Goal: Information Seeking & Learning: Learn about a topic

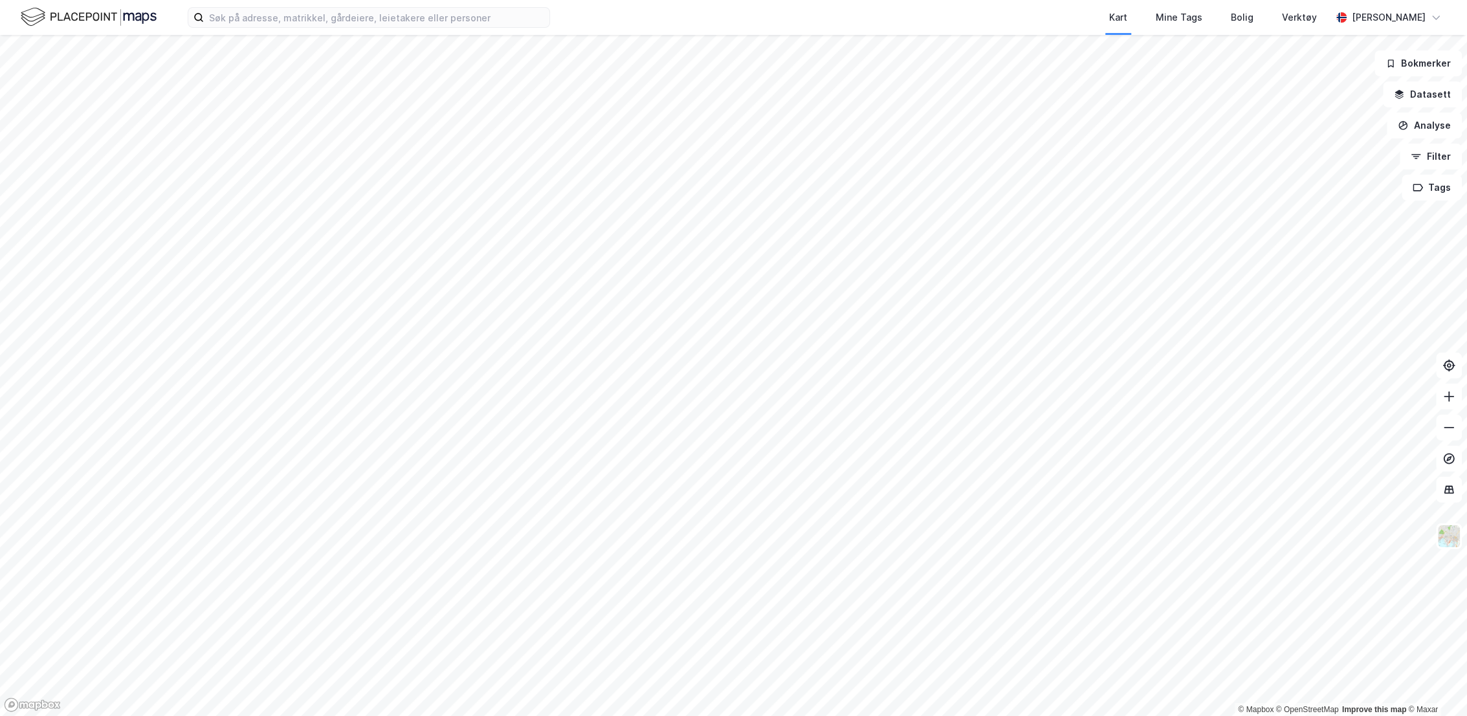
click at [446, 28] on div "Kart Mine Tags Bolig Verktøy [PERSON_NAME]" at bounding box center [733, 17] width 1467 height 35
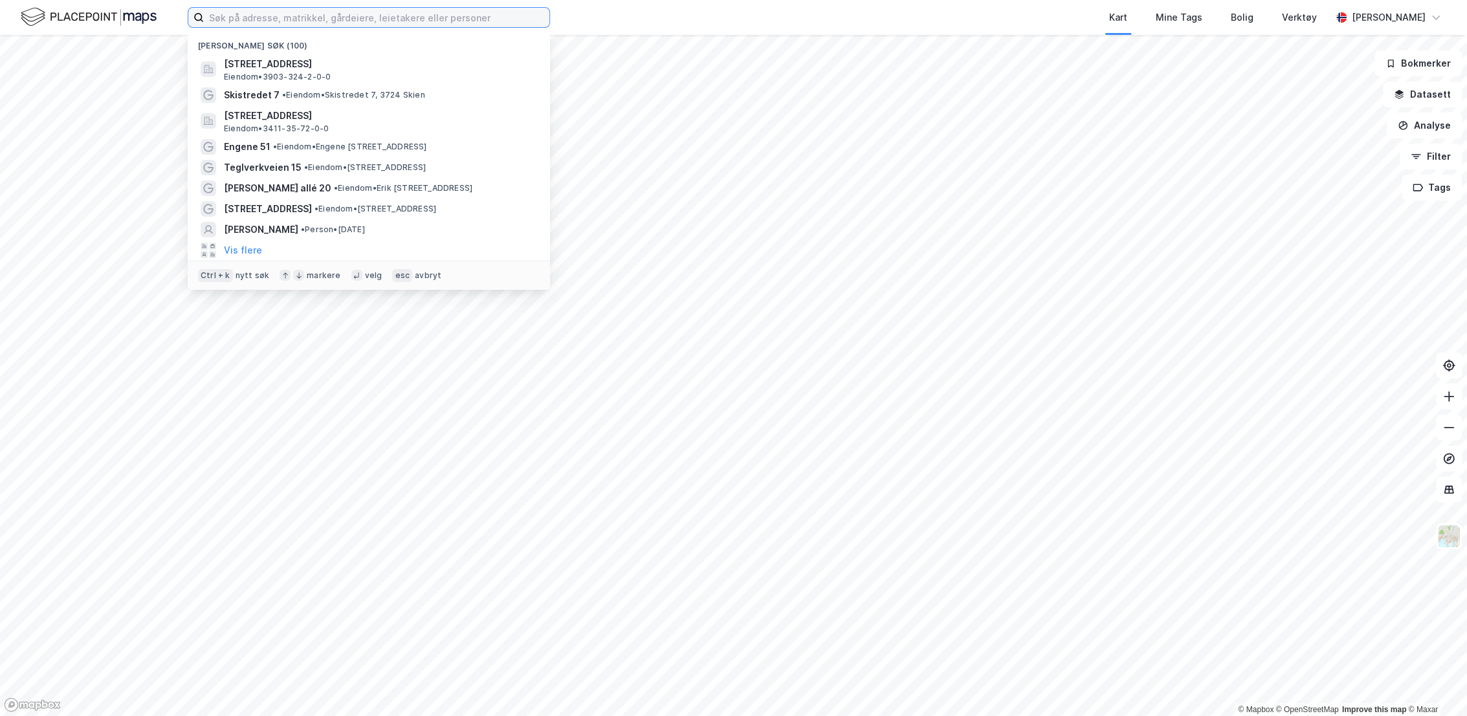
click at [416, 26] on input at bounding box center [377, 17] width 346 height 19
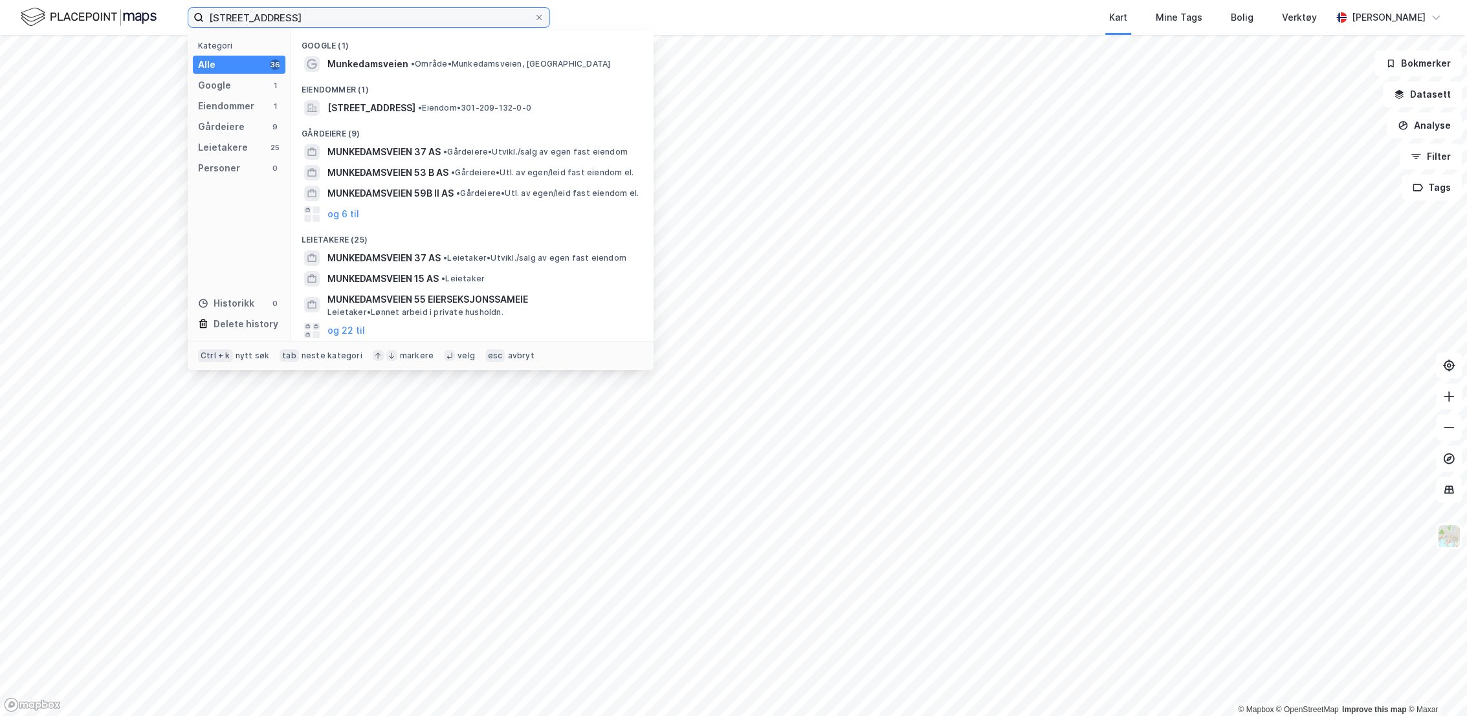
type input "[STREET_ADDRESS]"
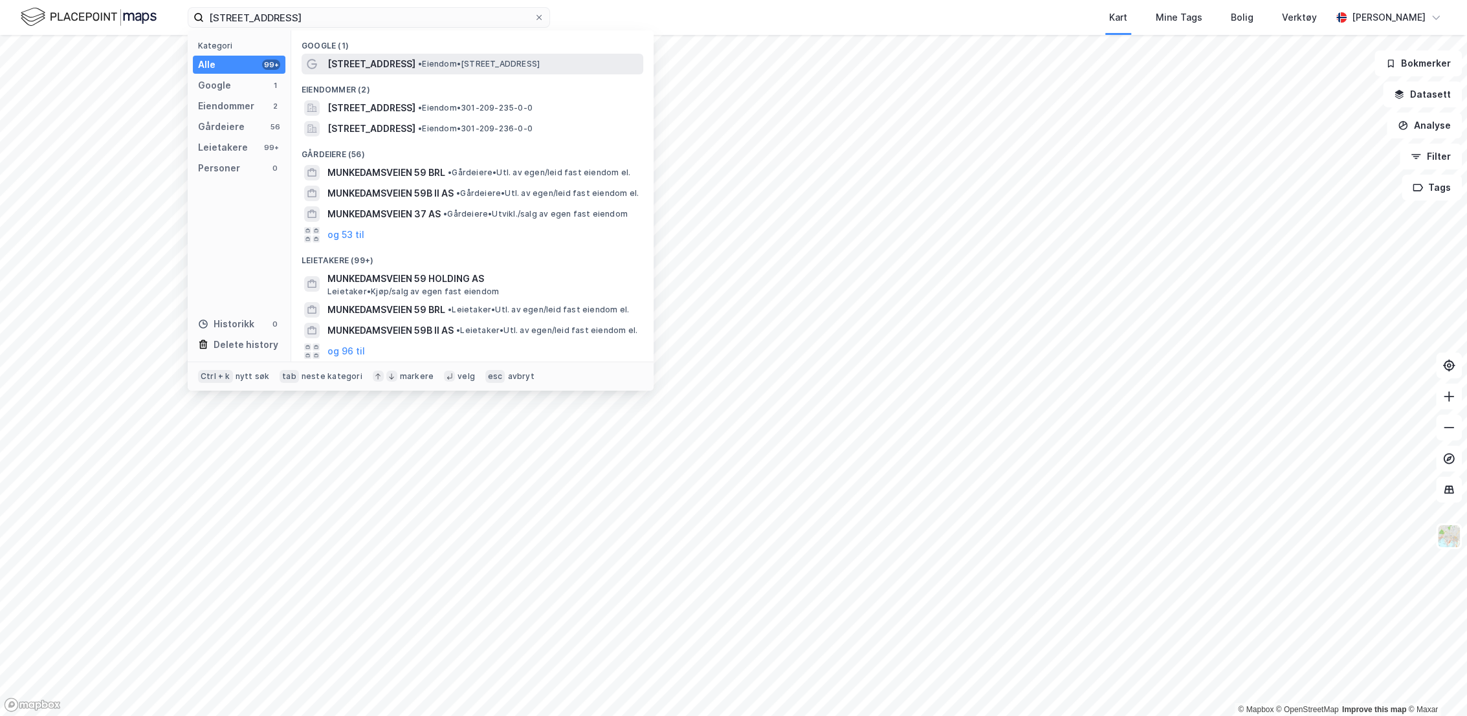
click at [443, 67] on span "• Eiendom • [STREET_ADDRESS]" at bounding box center [479, 64] width 122 height 10
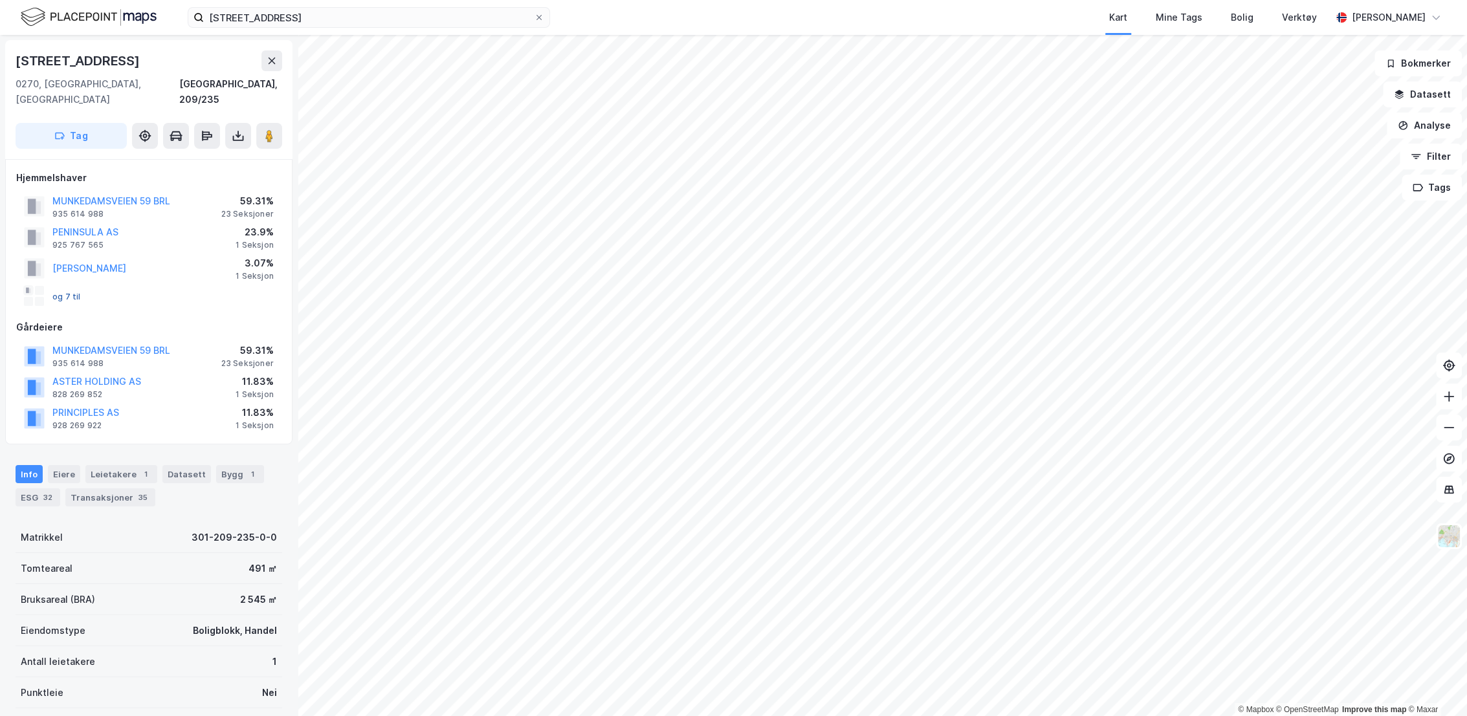
click at [0, 0] on button "og 7 til" at bounding box center [0, 0] width 0 height 0
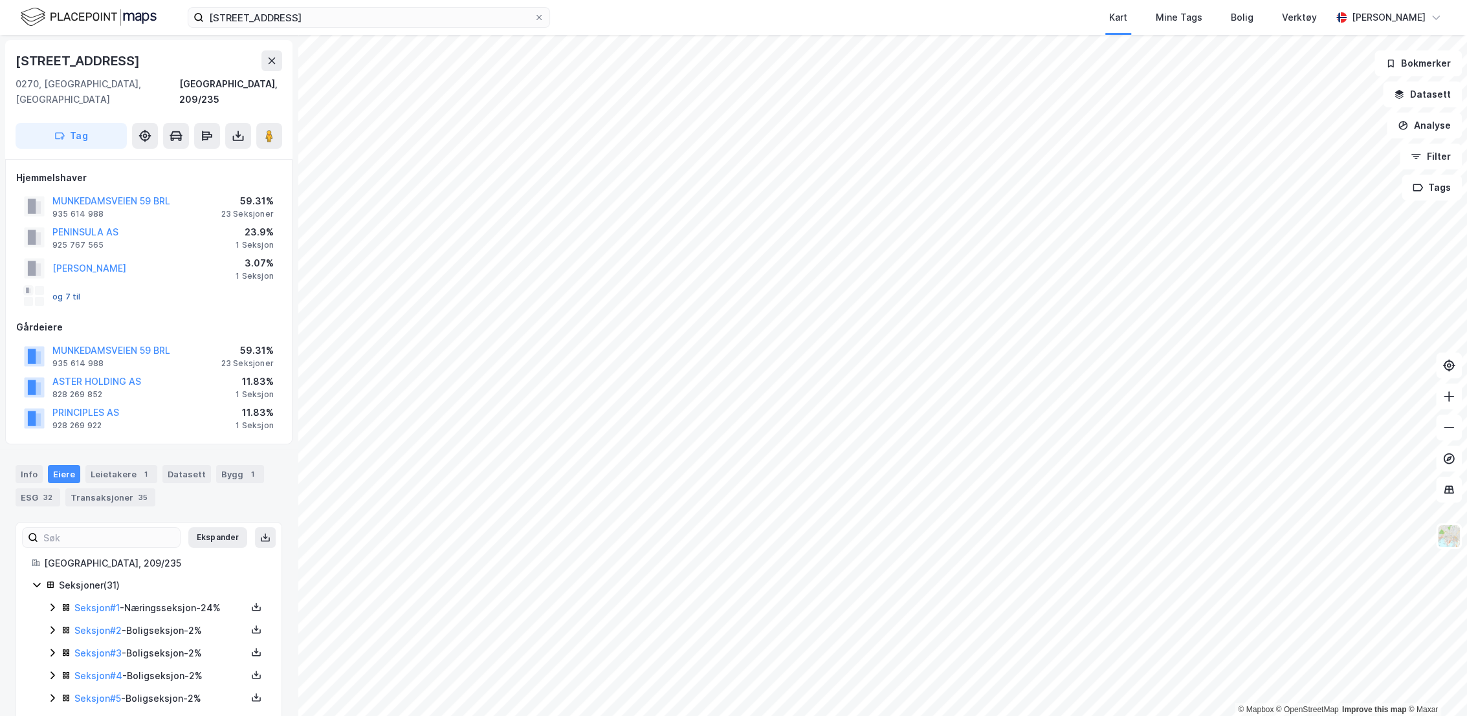
click at [0, 0] on button "og 7 til" at bounding box center [0, 0] width 0 height 0
click at [0, 0] on button "MUNKEDAMSVEIEN 59 BRL" at bounding box center [0, 0] width 0 height 0
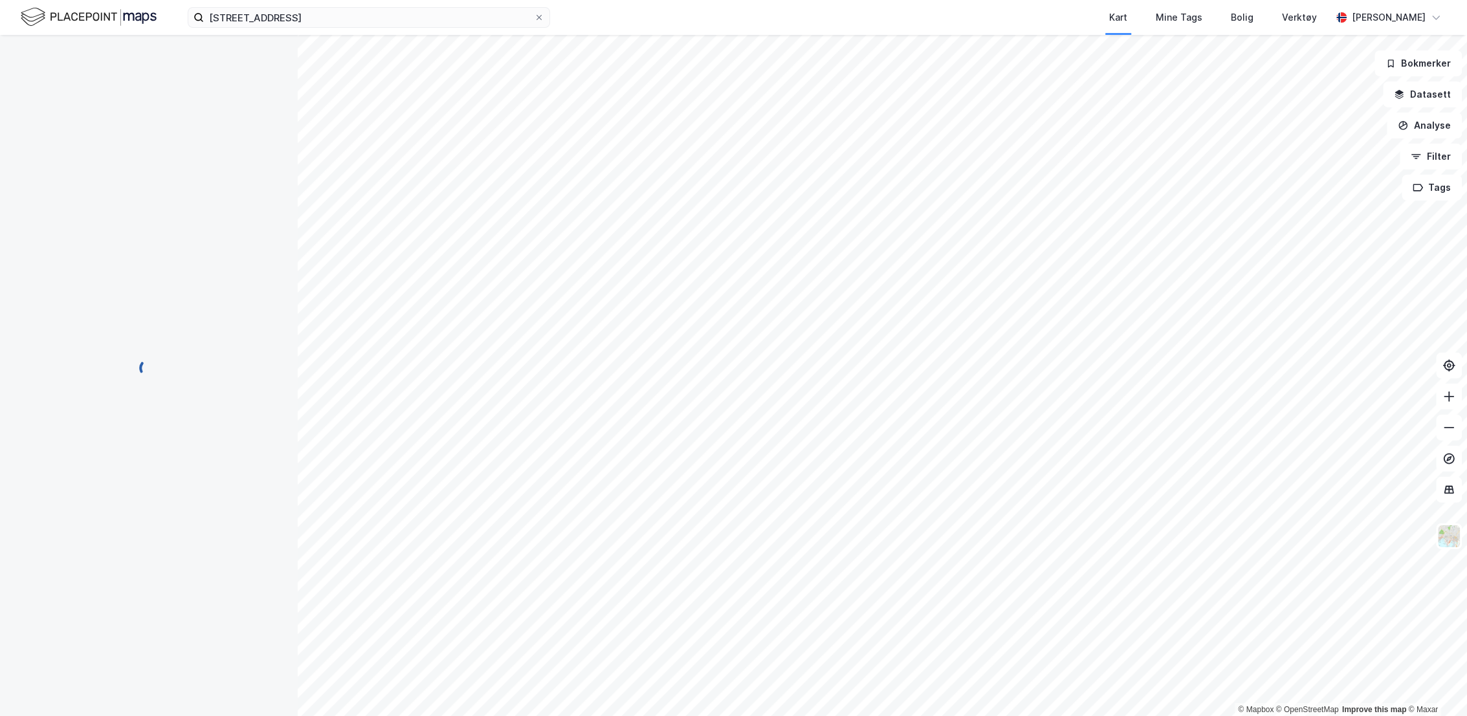
scroll to position [1, 0]
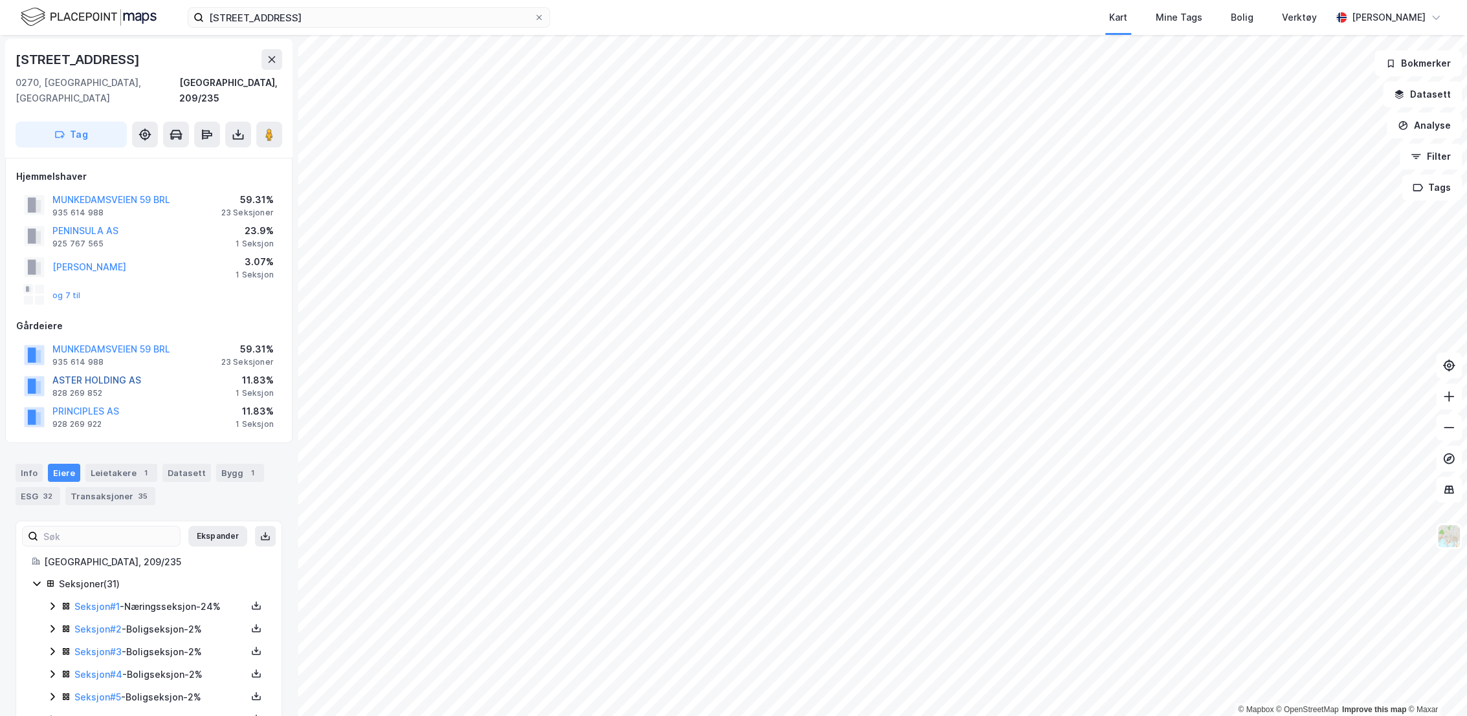
click at [0, 0] on button "ASTER HOLDING AS" at bounding box center [0, 0] width 0 height 0
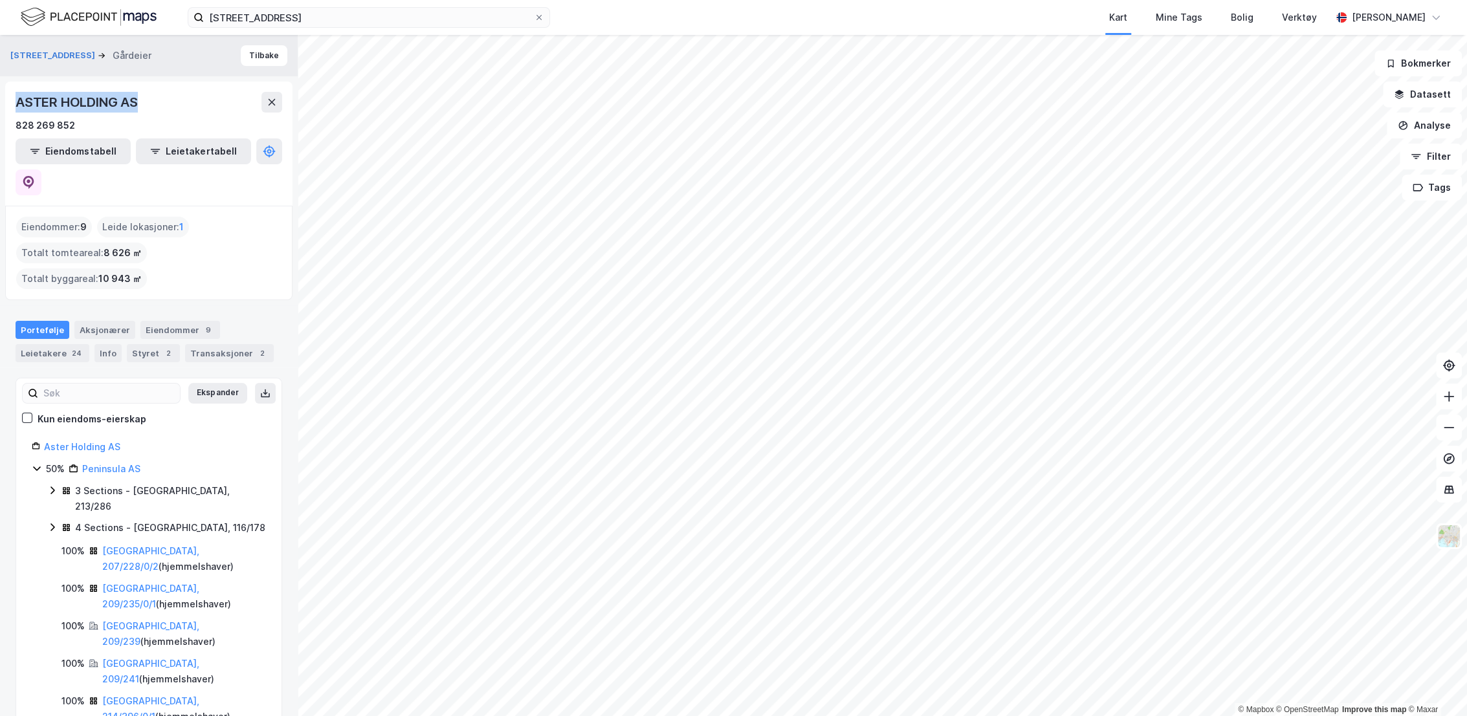
drag, startPoint x: 151, startPoint y: 101, endPoint x: 12, endPoint y: 103, distance: 139.1
click at [12, 103] on div "ASTER HOLDING AS 828 269 852 Eiendomstabell Leietakertabell" at bounding box center [148, 144] width 287 height 124
copy div "ASTER HOLDING AS"
click at [201, 344] on div "Transaksjoner 2" at bounding box center [229, 353] width 89 height 18
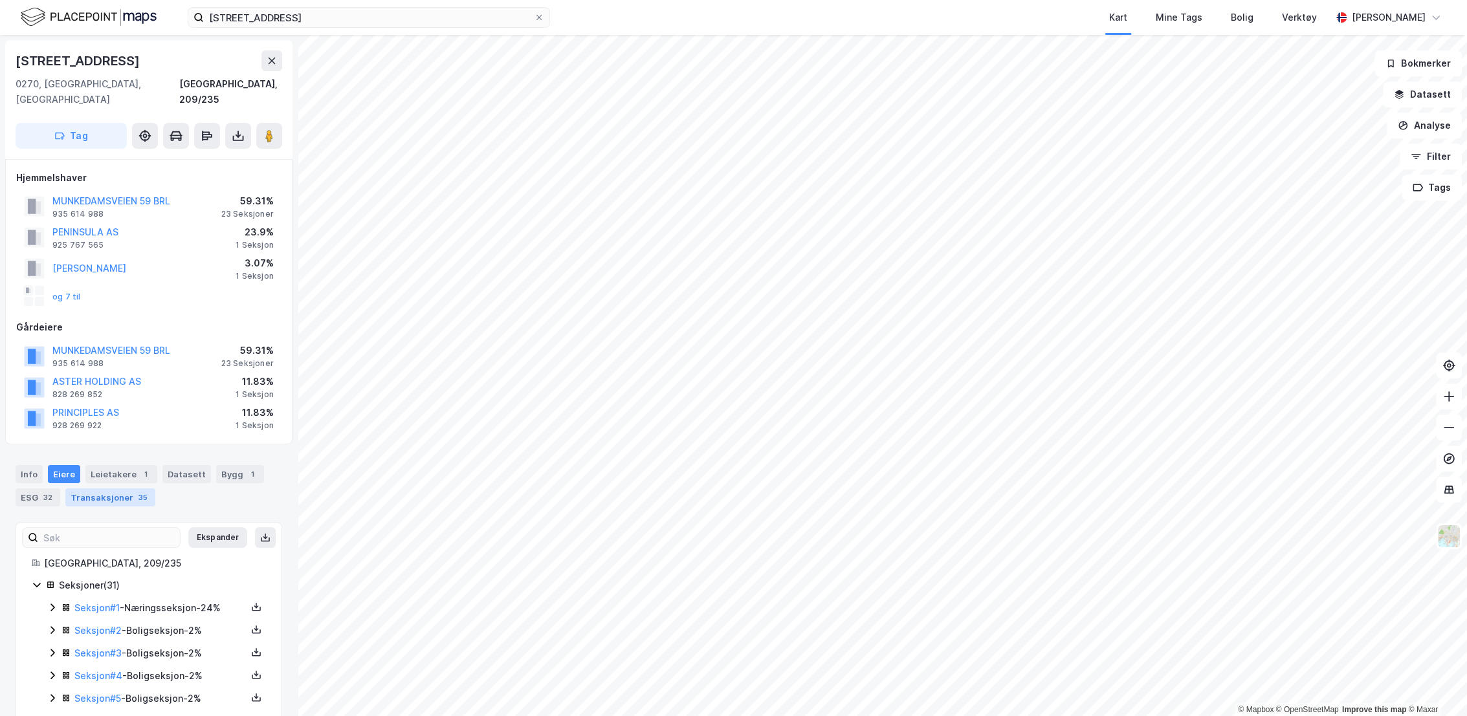
click at [109, 489] on div "Transaksjoner 35" at bounding box center [110, 498] width 90 height 18
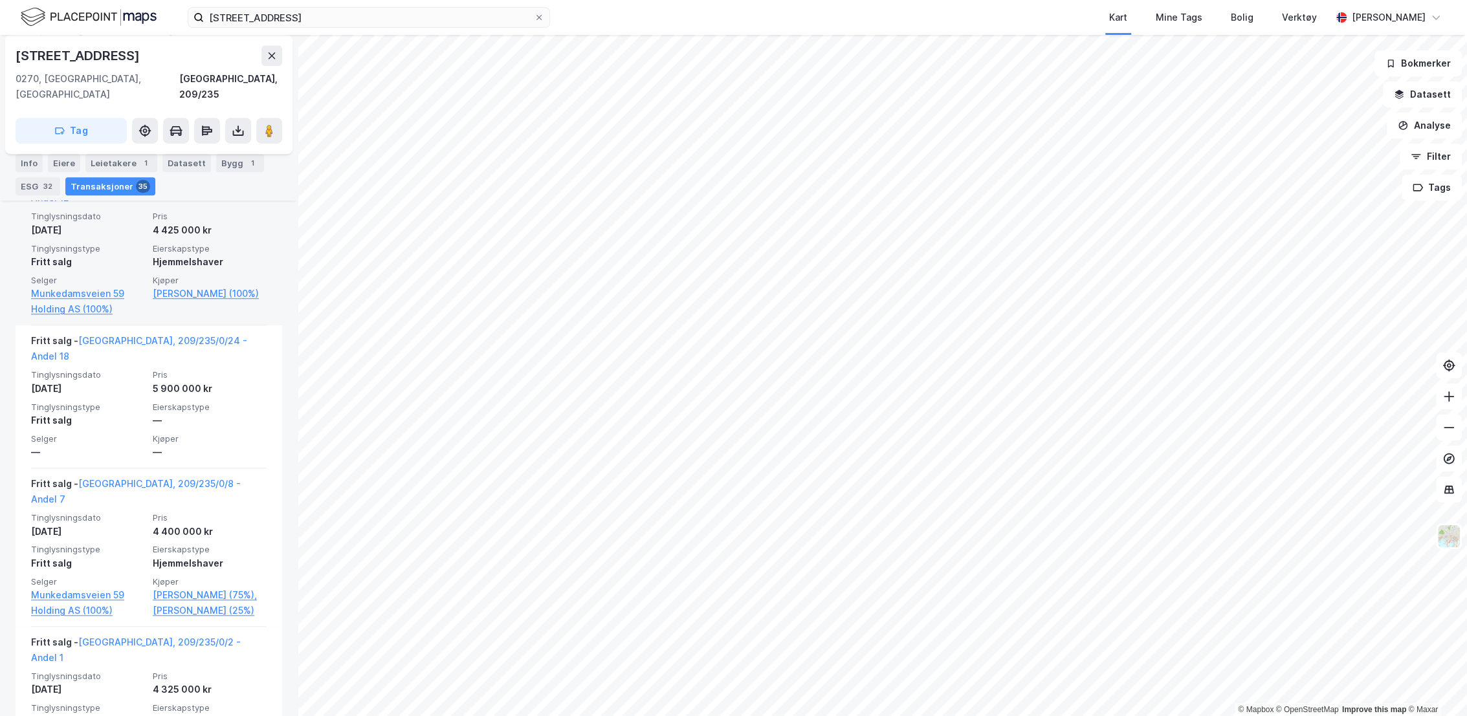
scroll to position [752, 0]
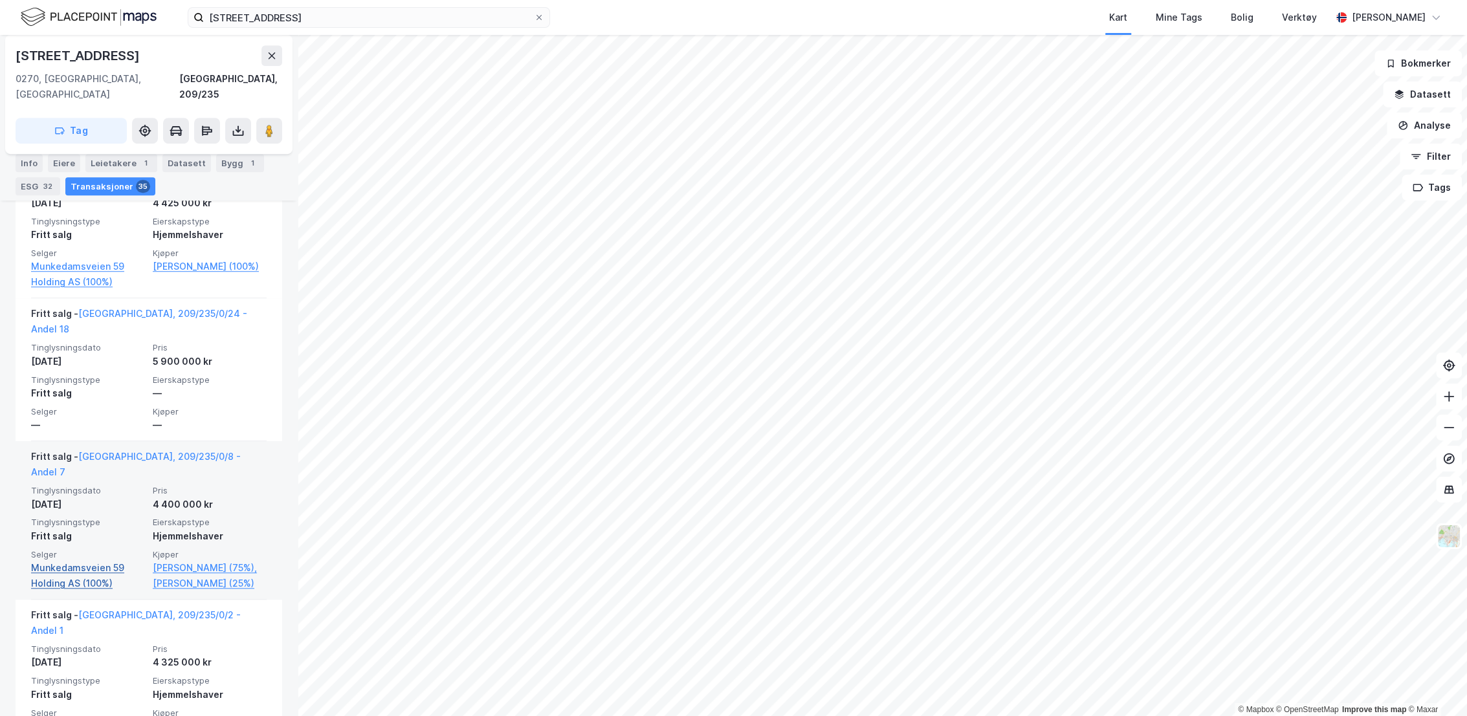
click at [72, 560] on link "Munkedamsveien 59 Holding AS (100%)" at bounding box center [88, 575] width 114 height 31
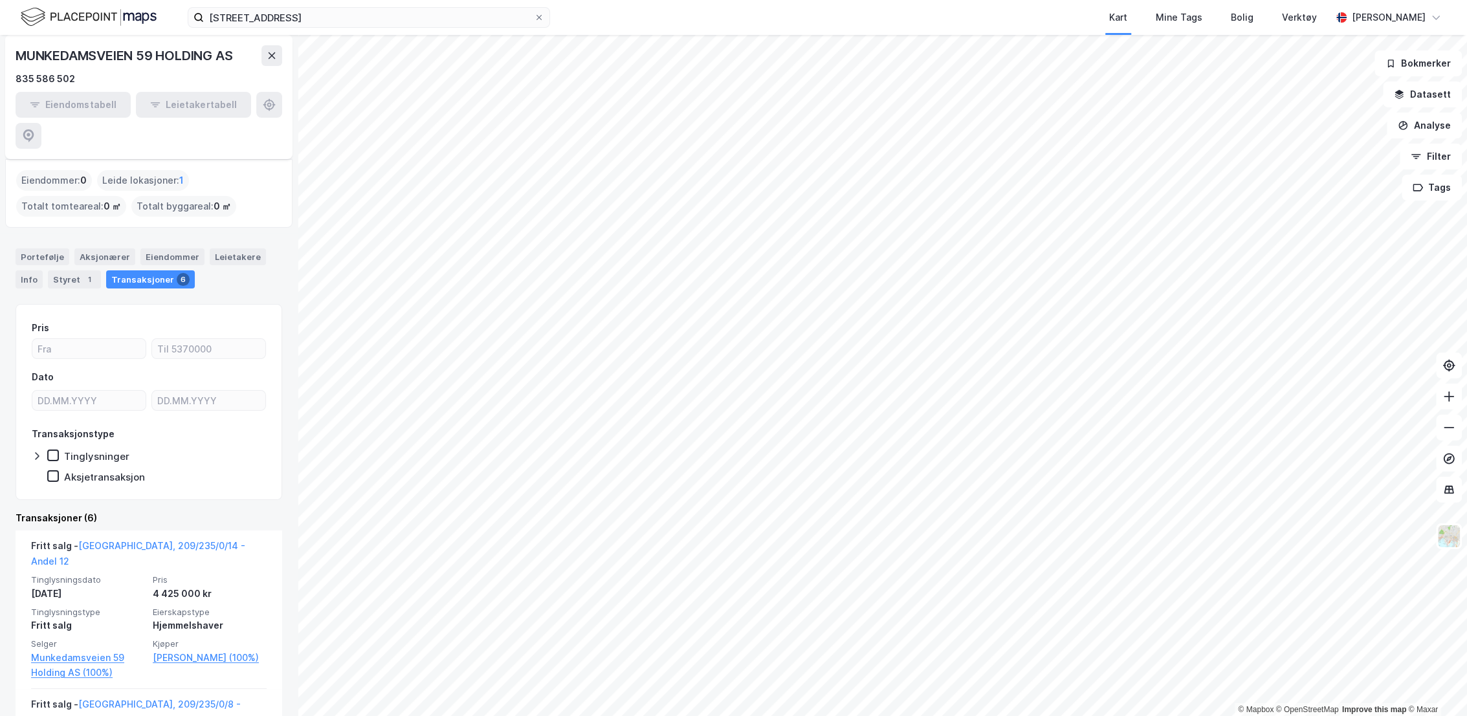
scroll to position [72, 0]
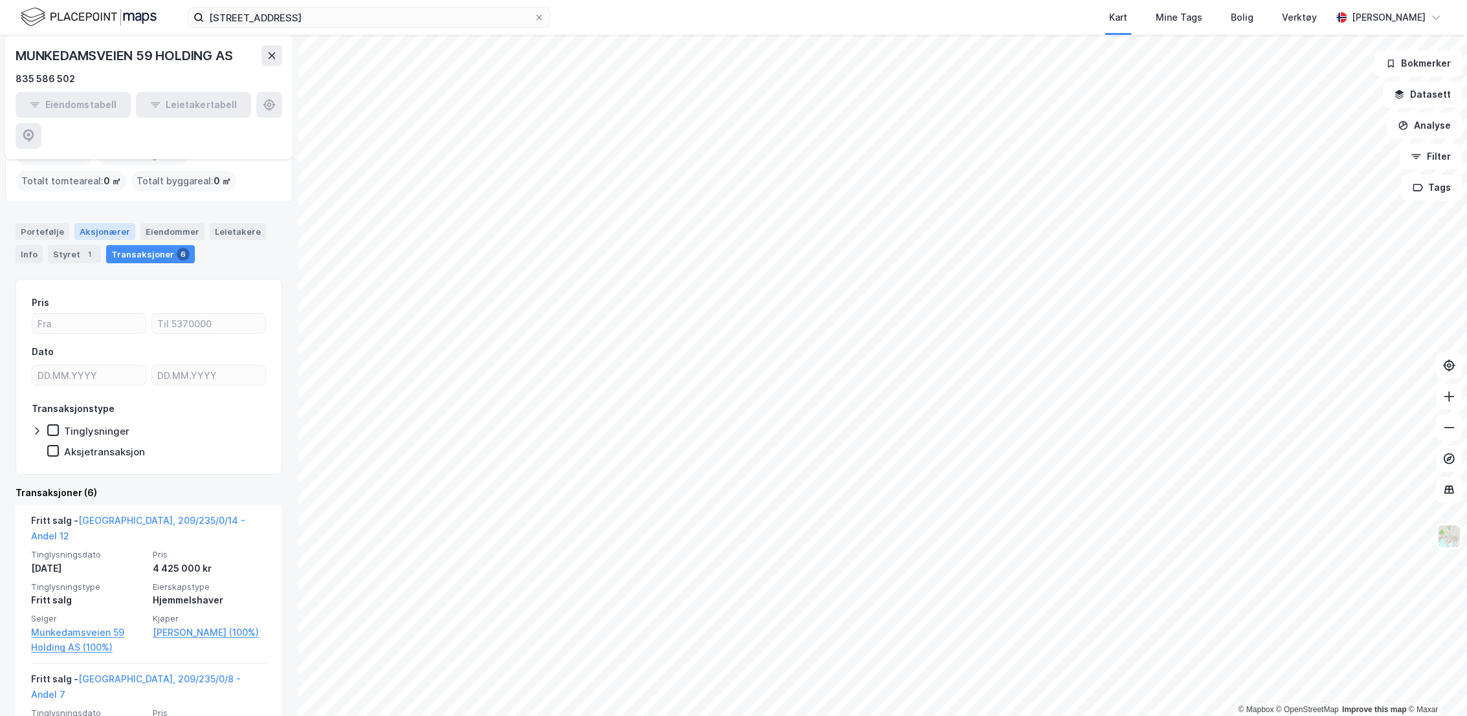
click at [93, 223] on div "Aksjonærer" at bounding box center [104, 231] width 61 height 17
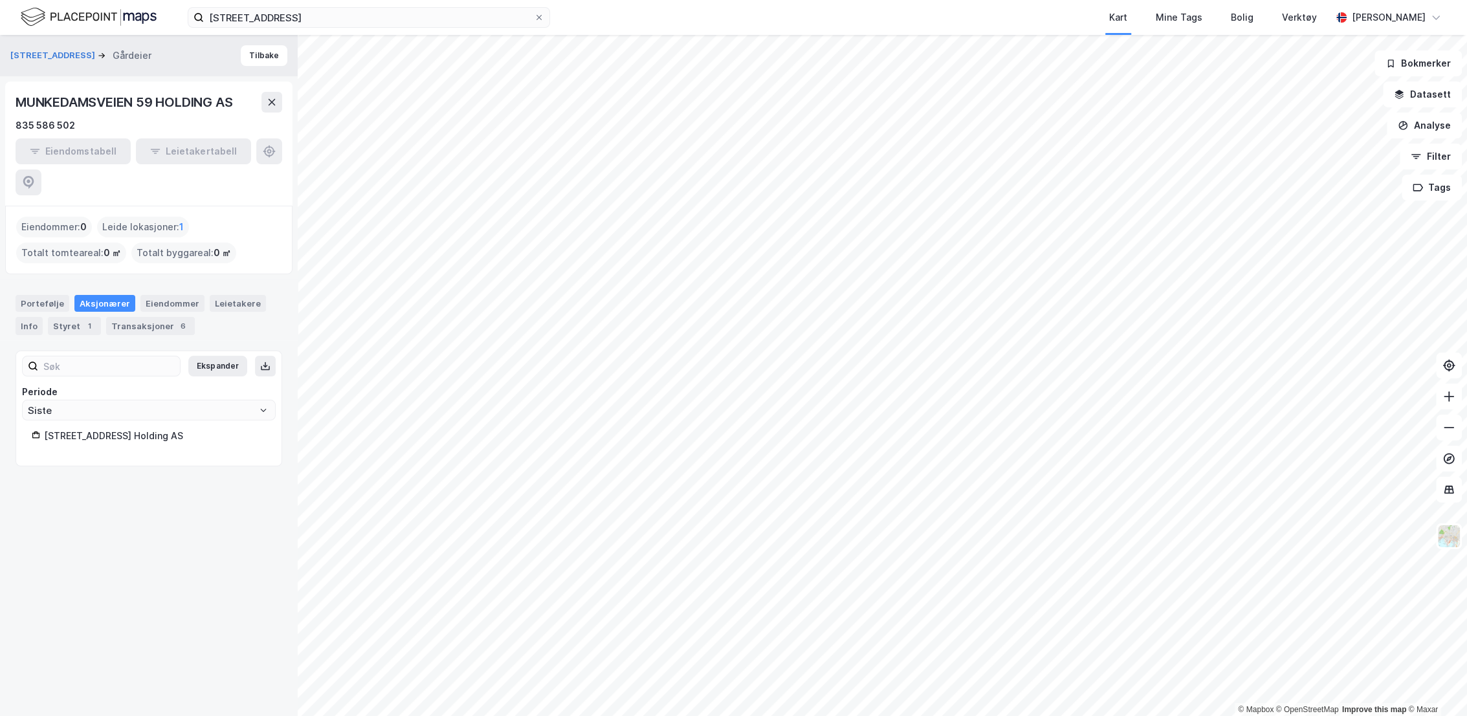
click at [145, 428] on div "[STREET_ADDRESS] Holding AS" at bounding box center [155, 436] width 222 height 16
click at [143, 317] on div "Transaksjoner 6" at bounding box center [150, 326] width 89 height 18
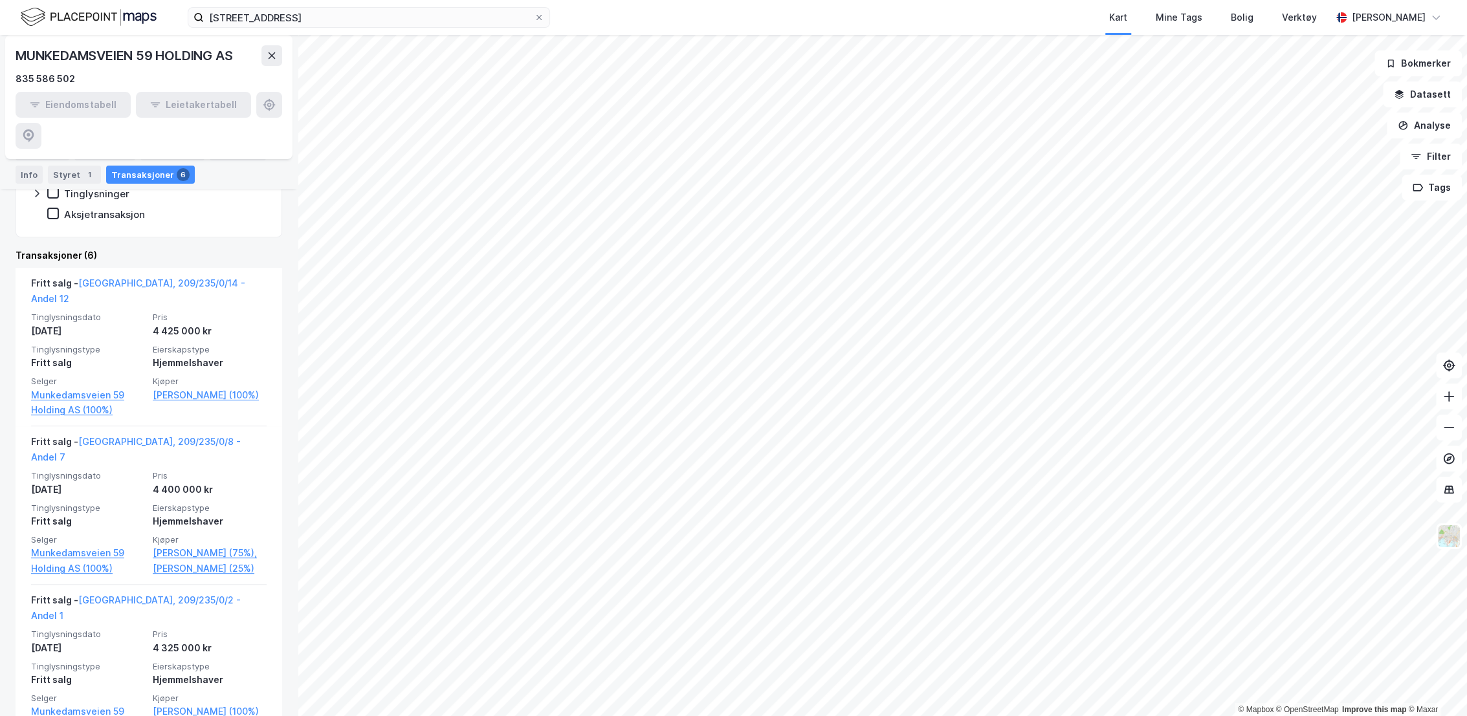
scroll to position [72, 0]
